Goal: Task Accomplishment & Management: Manage account settings

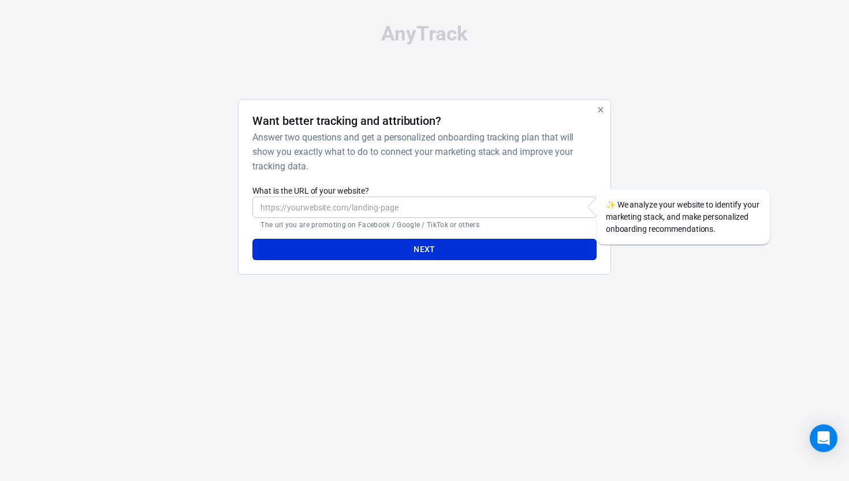
click at [598, 112] on icon "button" at bounding box center [600, 109] width 9 height 9
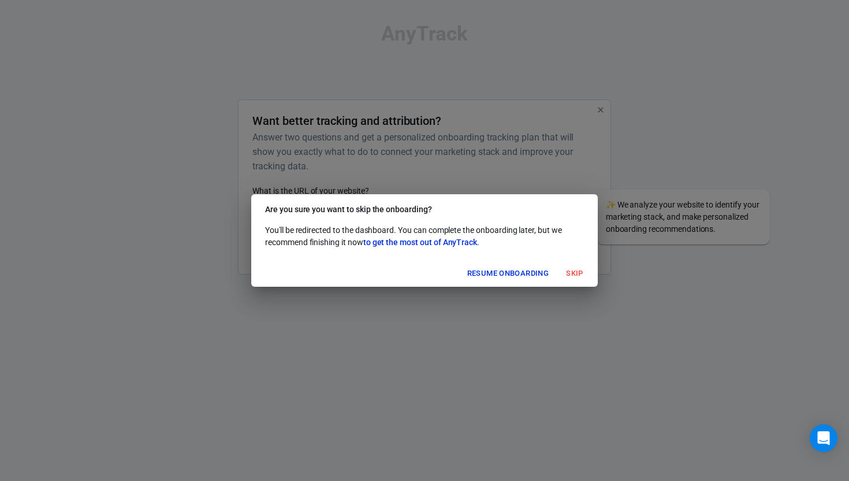
click at [569, 273] on button "Skip" at bounding box center [574, 274] width 37 height 18
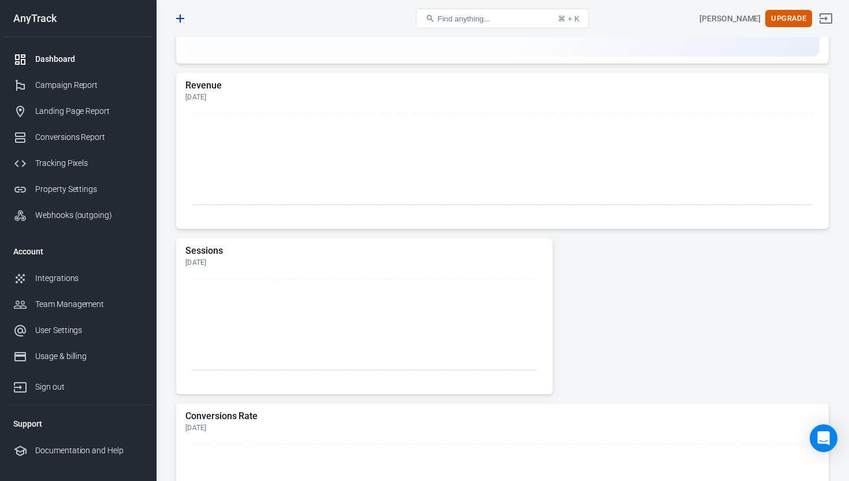
scroll to position [477, 0]
click at [60, 324] on div "User Settings" at bounding box center [88, 330] width 107 height 12
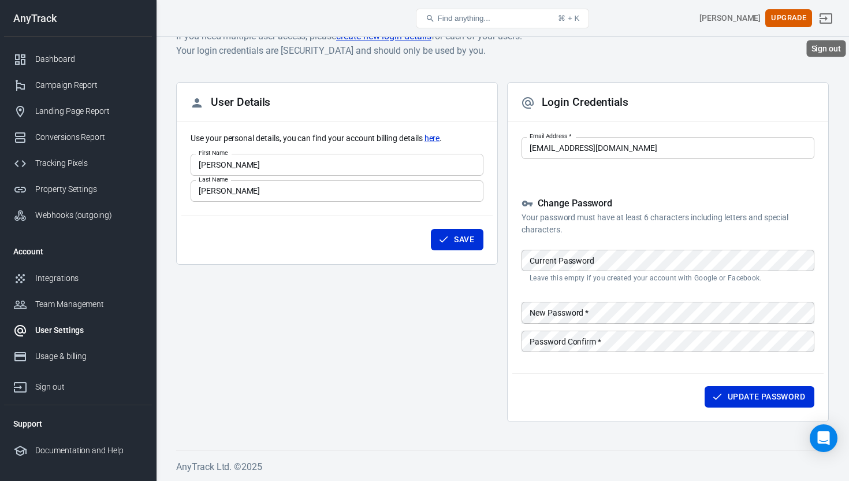
click at [830, 18] on icon "Sign out" at bounding box center [826, 19] width 14 height 14
